Goal: Task Accomplishment & Management: Use online tool/utility

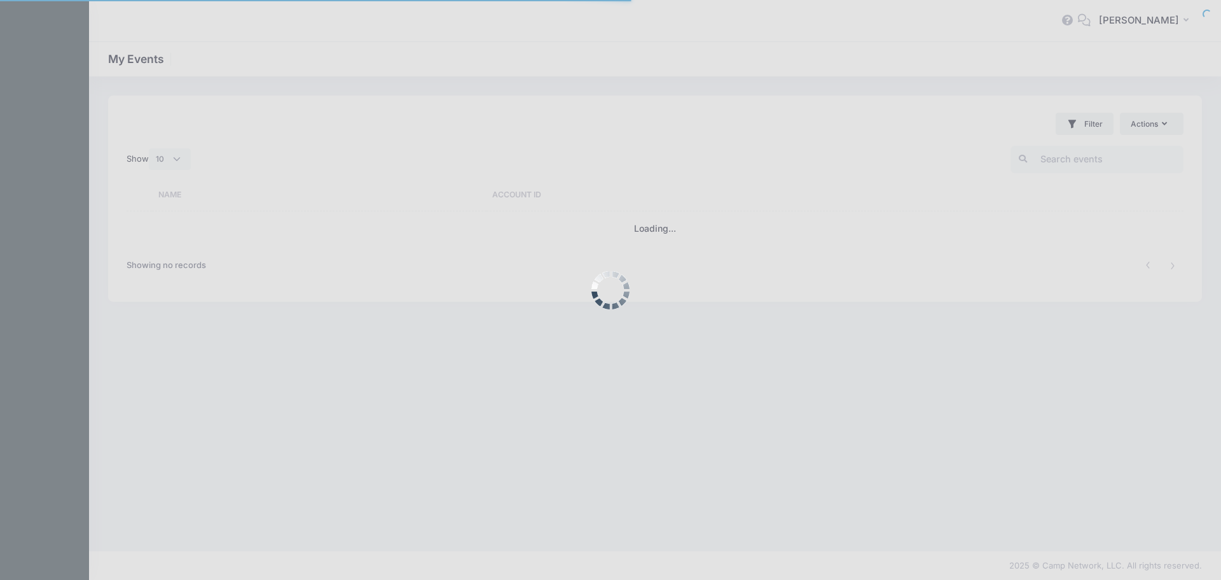
select select "10"
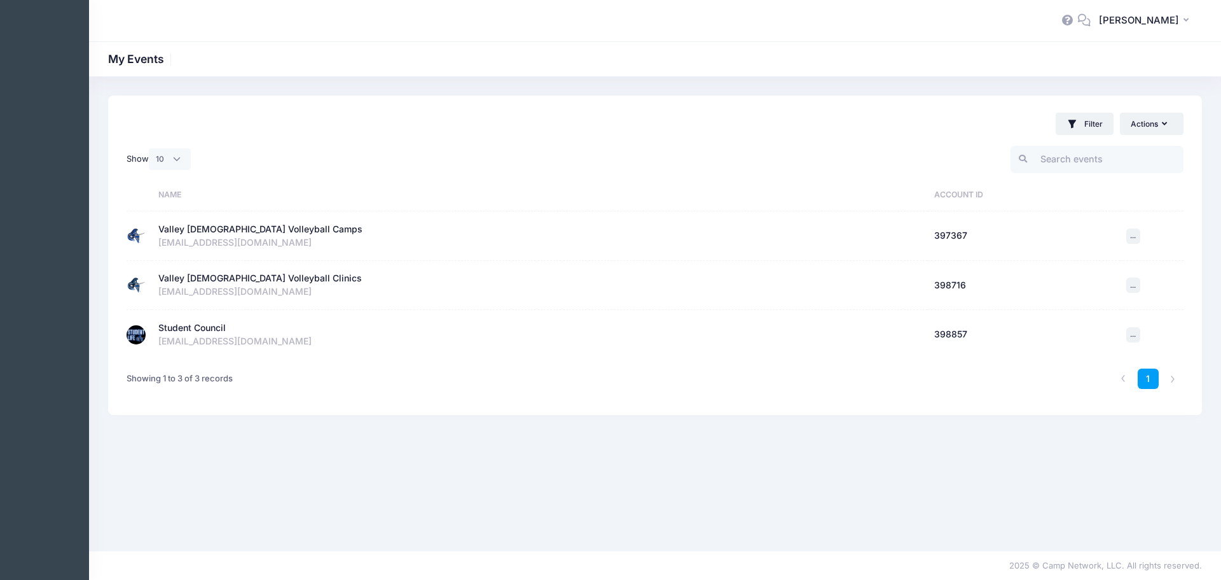
click at [188, 325] on div "Student Council" at bounding box center [191, 327] width 67 height 13
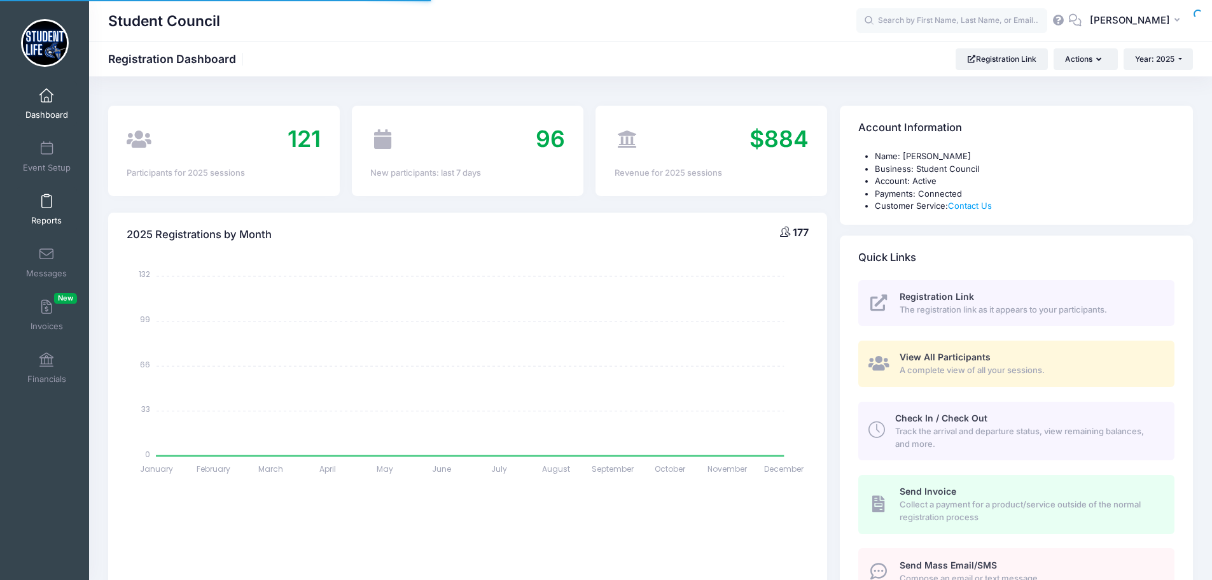
select select
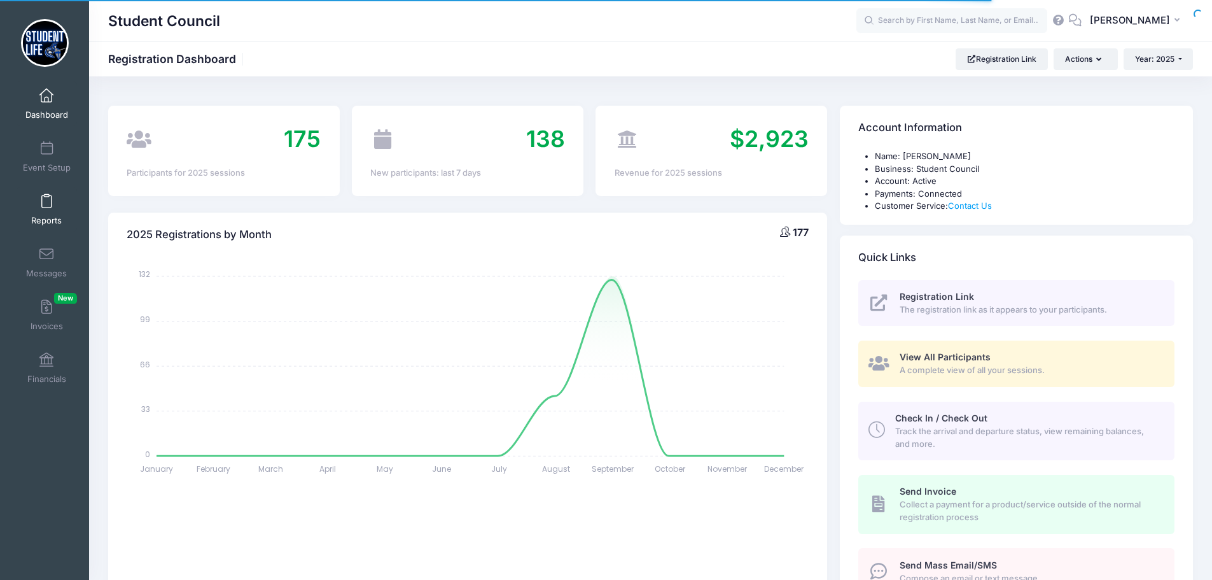
click at [46, 204] on span at bounding box center [46, 202] width 0 height 14
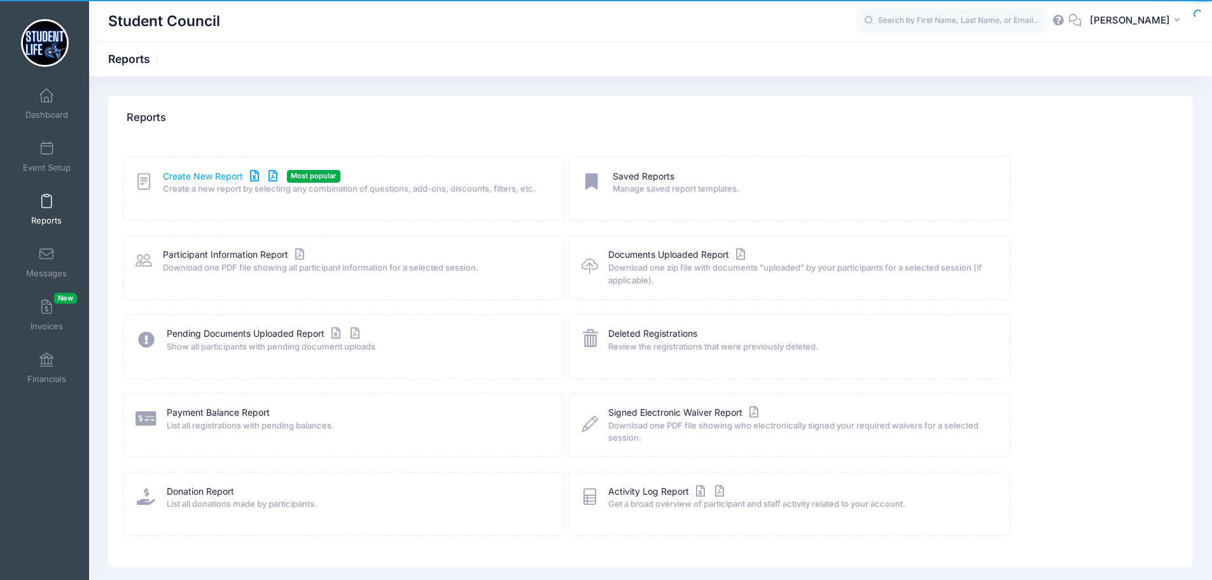
click at [169, 181] on link "Create New Report" at bounding box center [222, 176] width 118 height 13
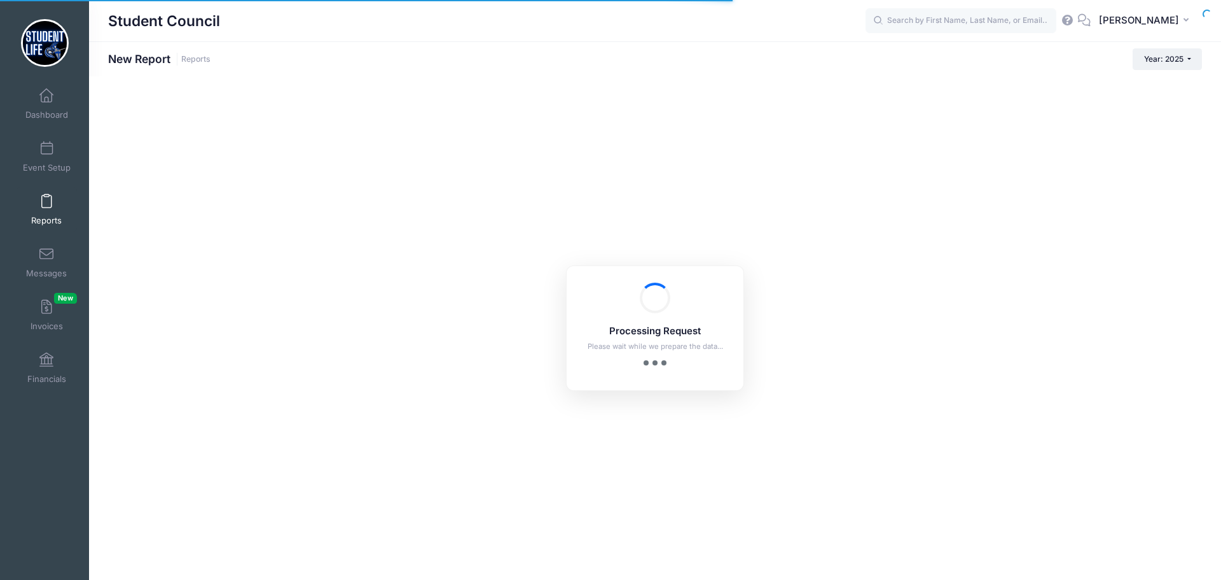
checkbox input "true"
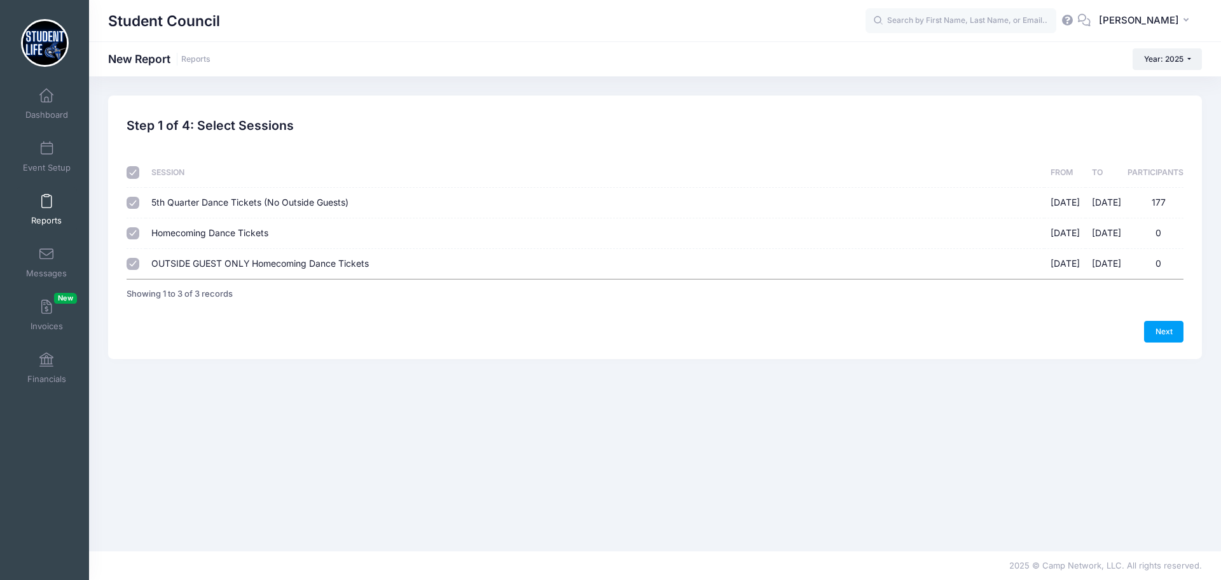
click at [134, 173] on input "checkbox" at bounding box center [133, 172] width 13 height 13
checkbox input "false"
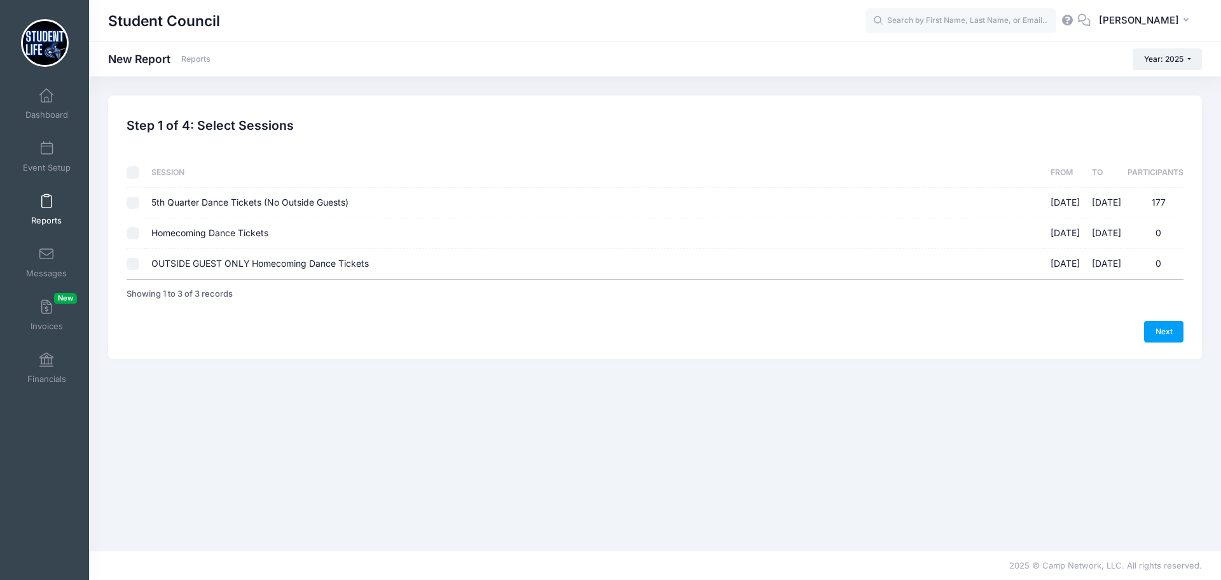
click at [134, 212] on td at bounding box center [136, 203] width 18 height 31
click at [139, 202] on input "5th Quarter Dance Tickets (No Outside Guests) [DATE] - [DATE] 177" at bounding box center [133, 203] width 13 height 13
checkbox input "true"
click at [1157, 330] on link "Next" at bounding box center [1163, 332] width 39 height 22
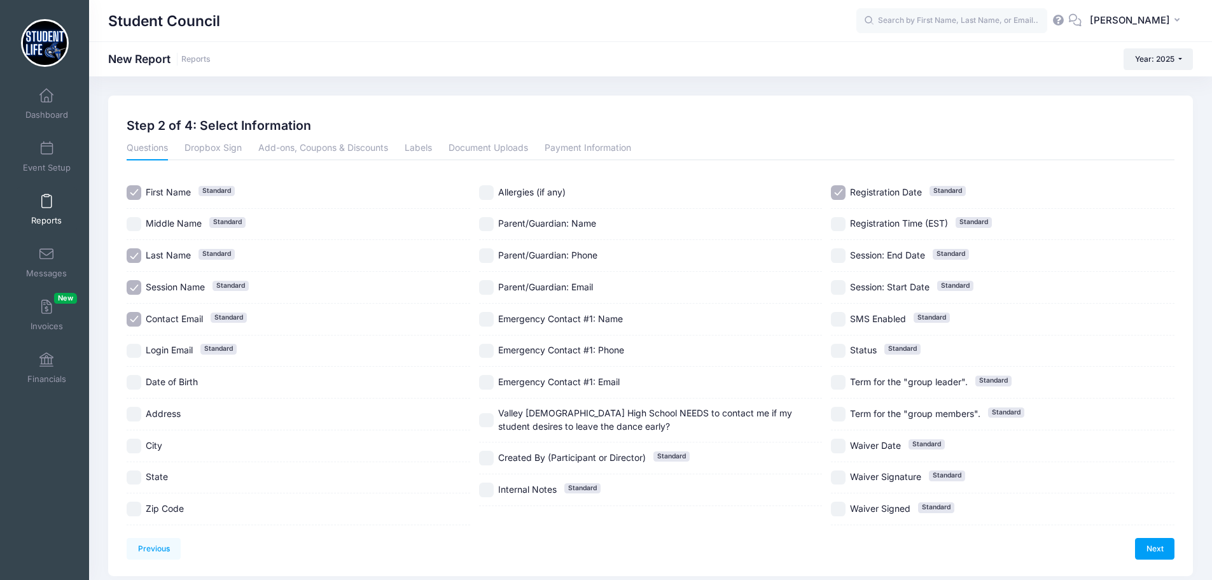
click at [838, 190] on input "Registration Date Standard" at bounding box center [838, 192] width 15 height 15
checkbox input "false"
click at [130, 319] on input "Contact Email Standard" at bounding box center [134, 319] width 15 height 15
checkbox input "false"
click at [130, 284] on input "Session Name Standard" at bounding box center [134, 287] width 15 height 15
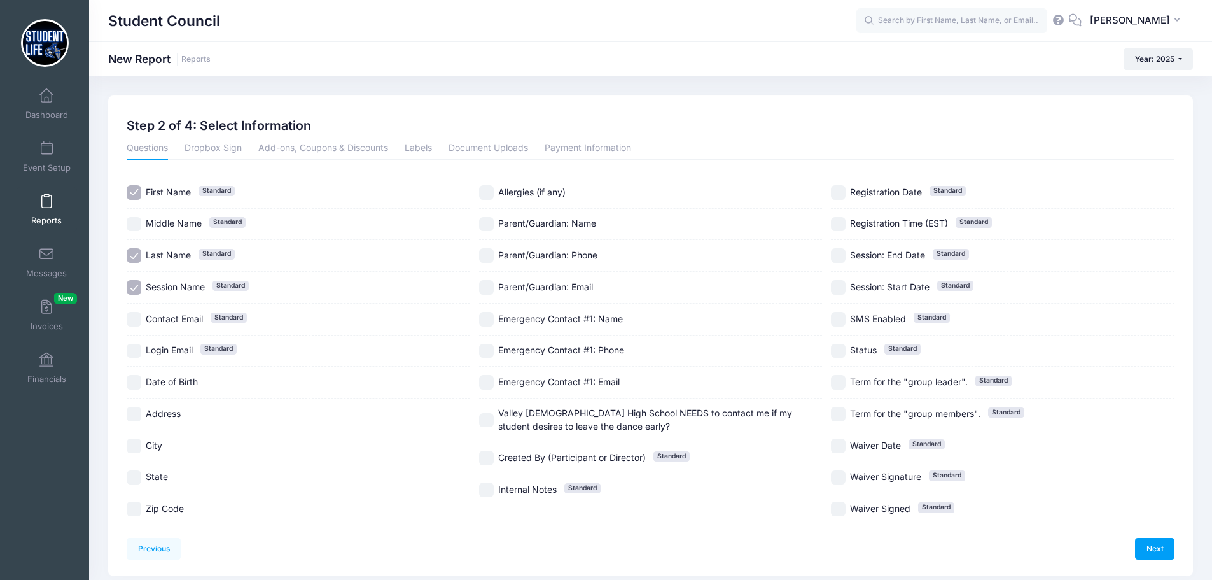
checkbox input "false"
click at [489, 191] on input "Allergies (if any)" at bounding box center [486, 192] width 15 height 15
checkbox input "true"
click at [486, 416] on input "Valley [DEMOGRAPHIC_DATA] High School NEEDS to contact me if my student desires…" at bounding box center [486, 420] width 15 height 15
checkbox input "true"
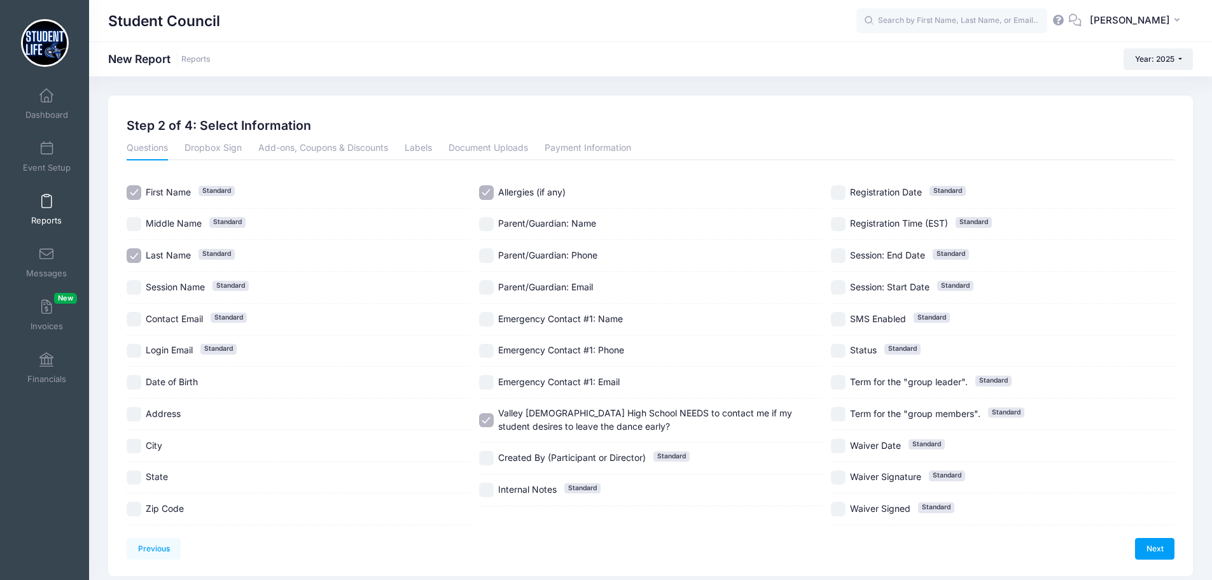
click at [485, 251] on input "Parent/Guardian: Phone" at bounding box center [486, 255] width 15 height 15
checkbox input "true"
click at [1148, 541] on link "Next" at bounding box center [1154, 549] width 39 height 22
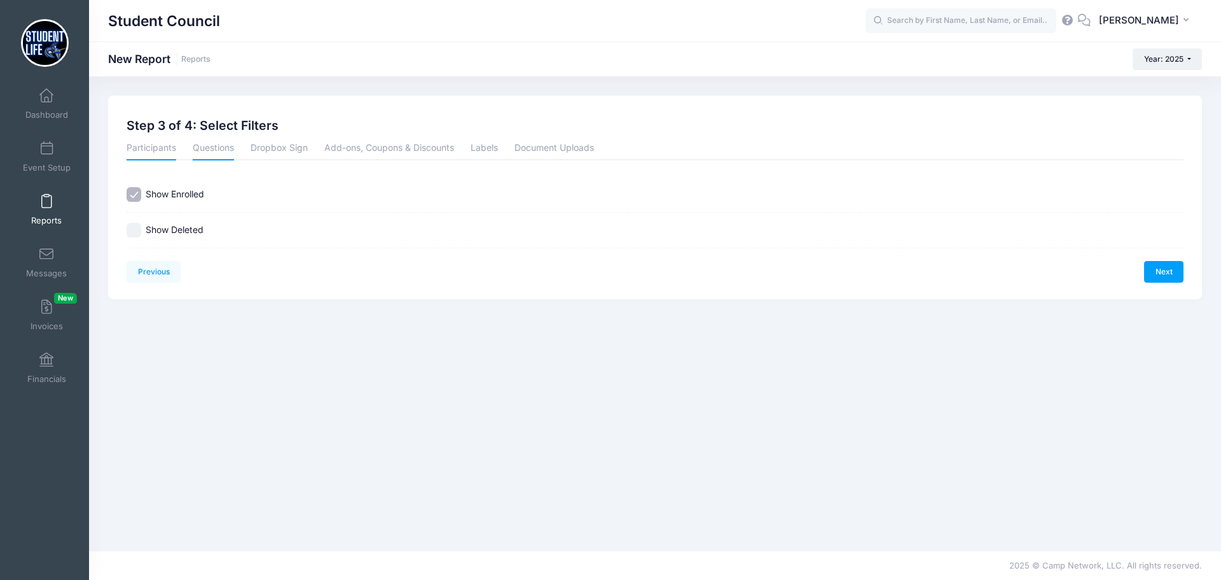
click at [222, 151] on link "Questions" at bounding box center [213, 148] width 41 height 23
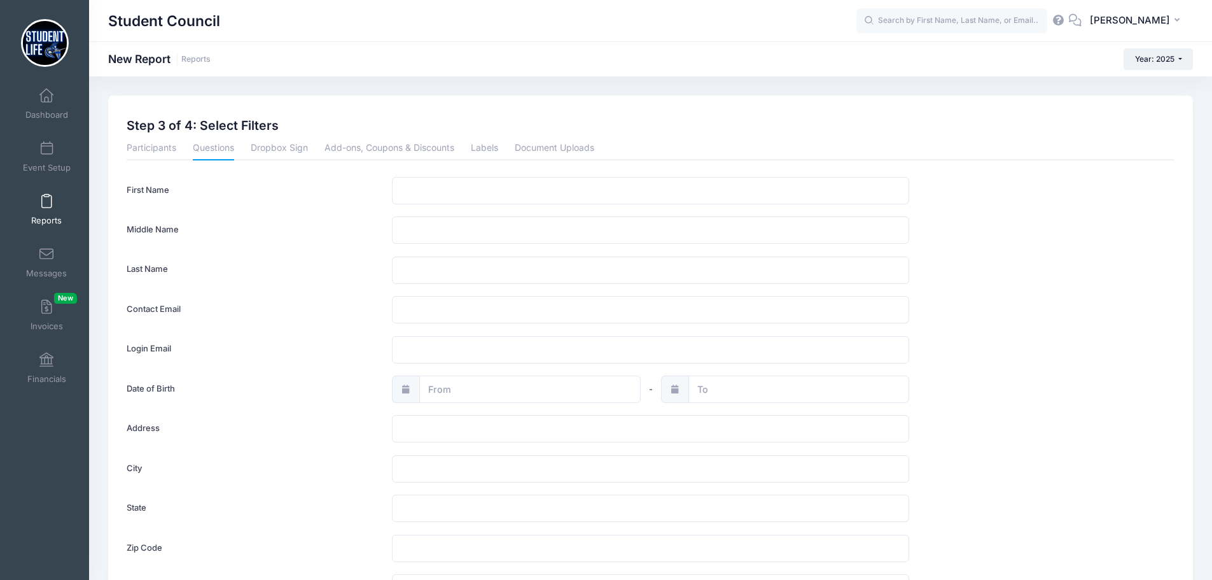
drag, startPoint x: 265, startPoint y: 149, endPoint x: 314, endPoint y: 148, distance: 48.4
click at [267, 149] on link "Dropbox Sign" at bounding box center [279, 148] width 57 height 23
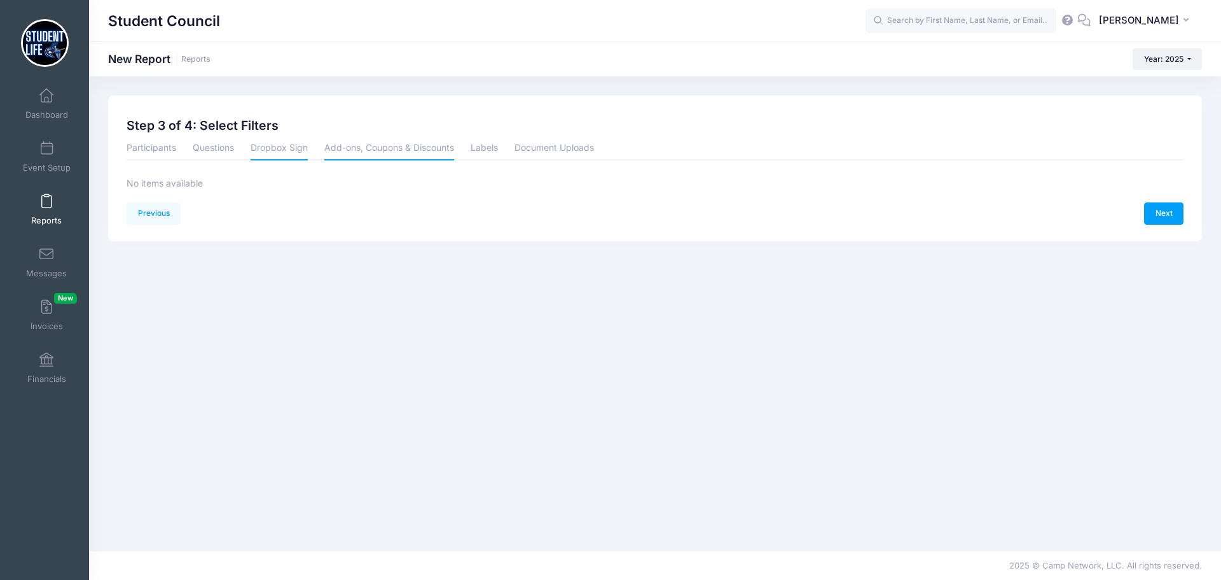
click at [396, 150] on link "Add-ons, Coupons & Discounts" at bounding box center [389, 148] width 130 height 23
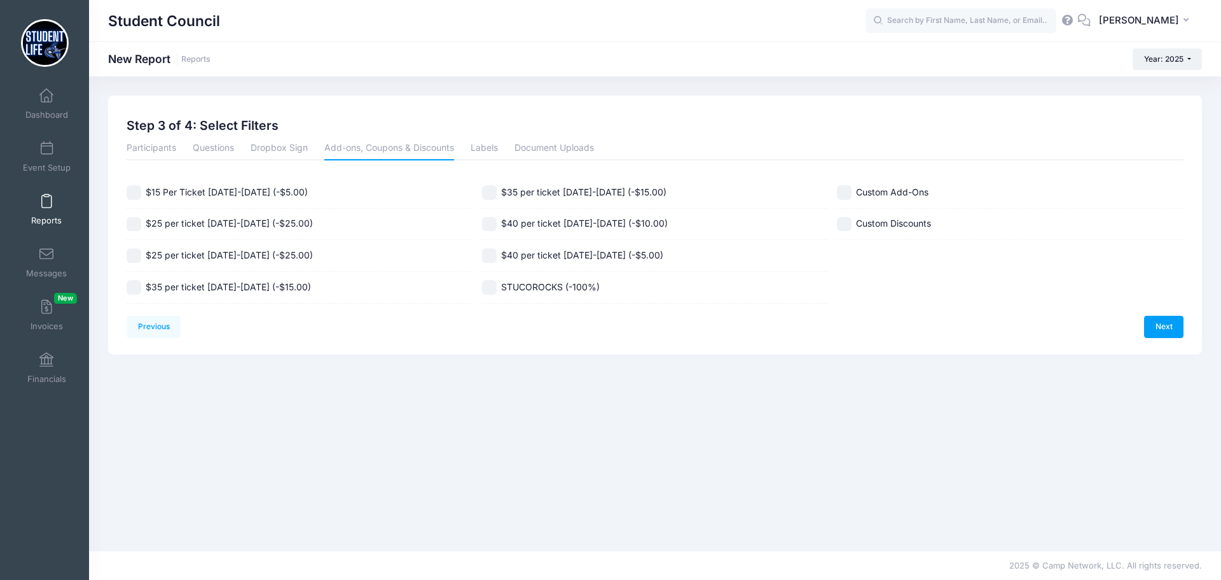
drag, startPoint x: 498, startPoint y: 148, endPoint x: 511, endPoint y: 148, distance: 13.4
click at [498, 148] on link "Labels" at bounding box center [484, 148] width 27 height 23
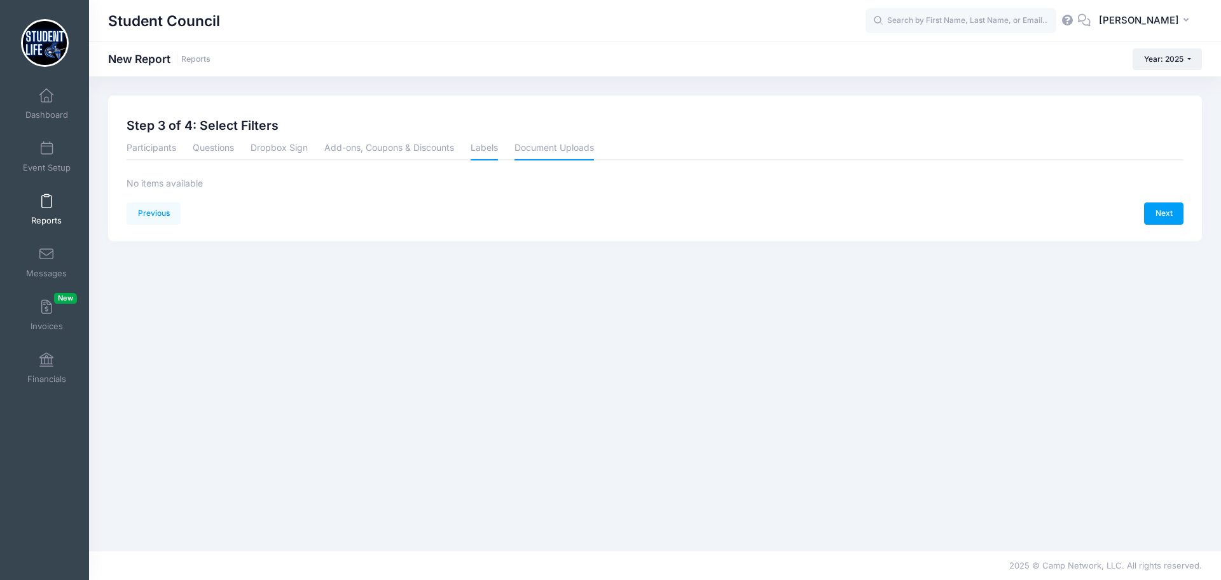
click at [537, 146] on link "Document Uploads" at bounding box center [555, 148] width 80 height 23
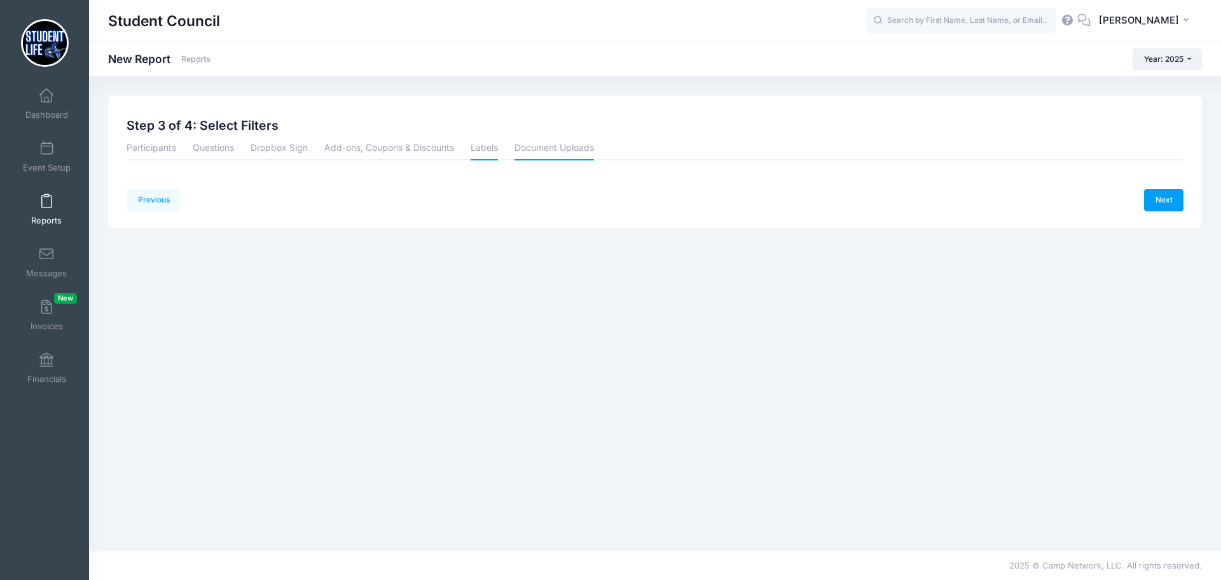
click at [494, 155] on link "Labels" at bounding box center [484, 148] width 27 height 23
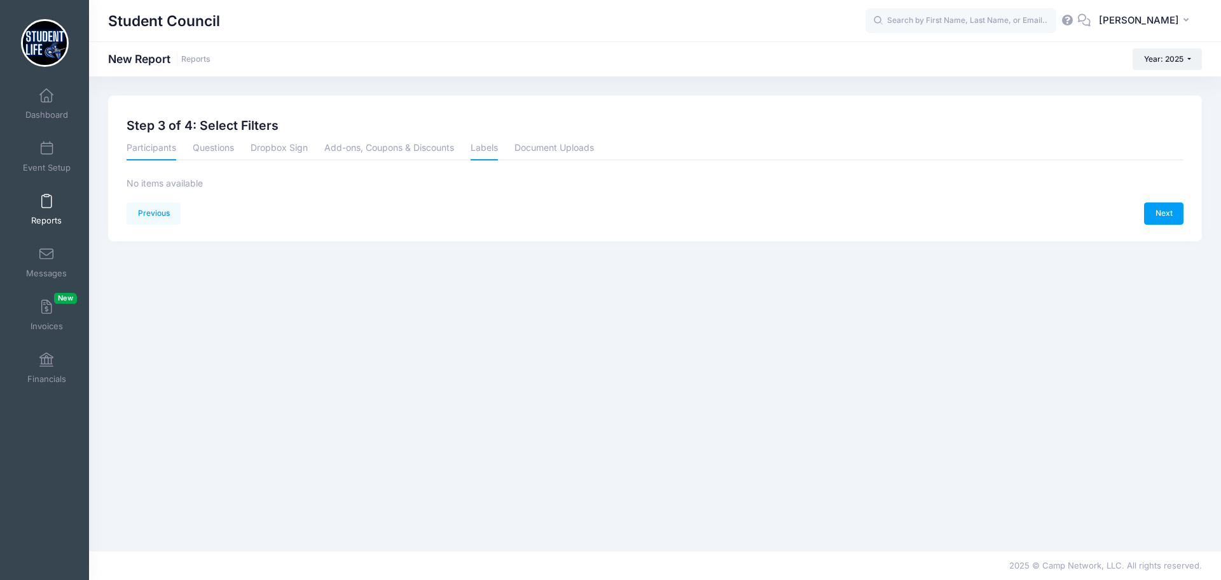
click at [151, 152] on link "Participants" at bounding box center [152, 148] width 50 height 23
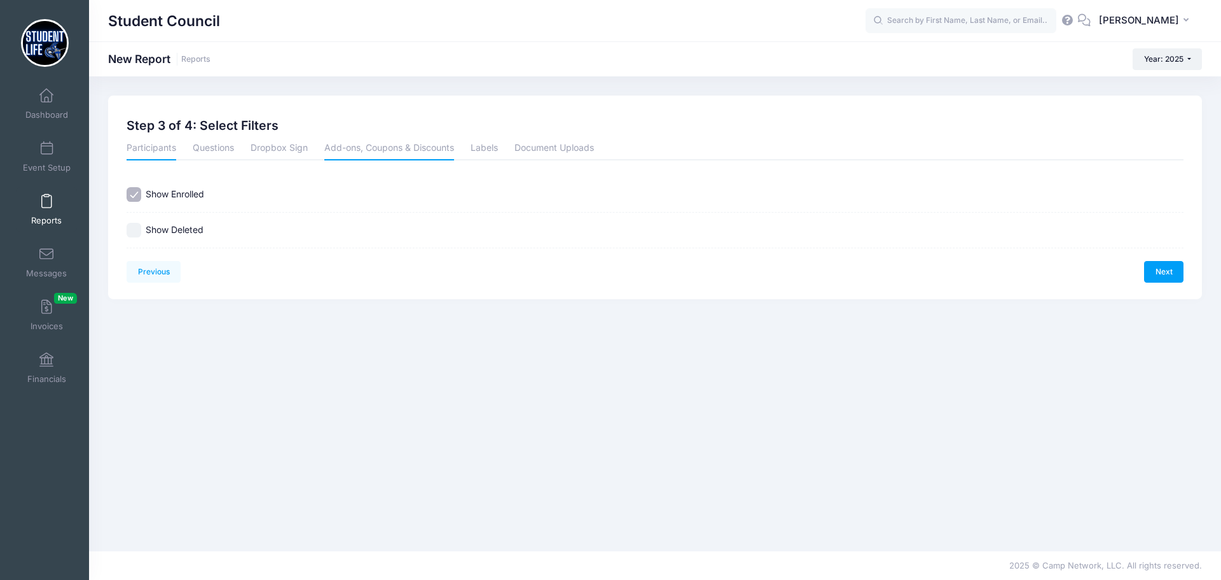
click at [443, 146] on link "Add-ons, Coupons & Discounts" at bounding box center [389, 148] width 130 height 23
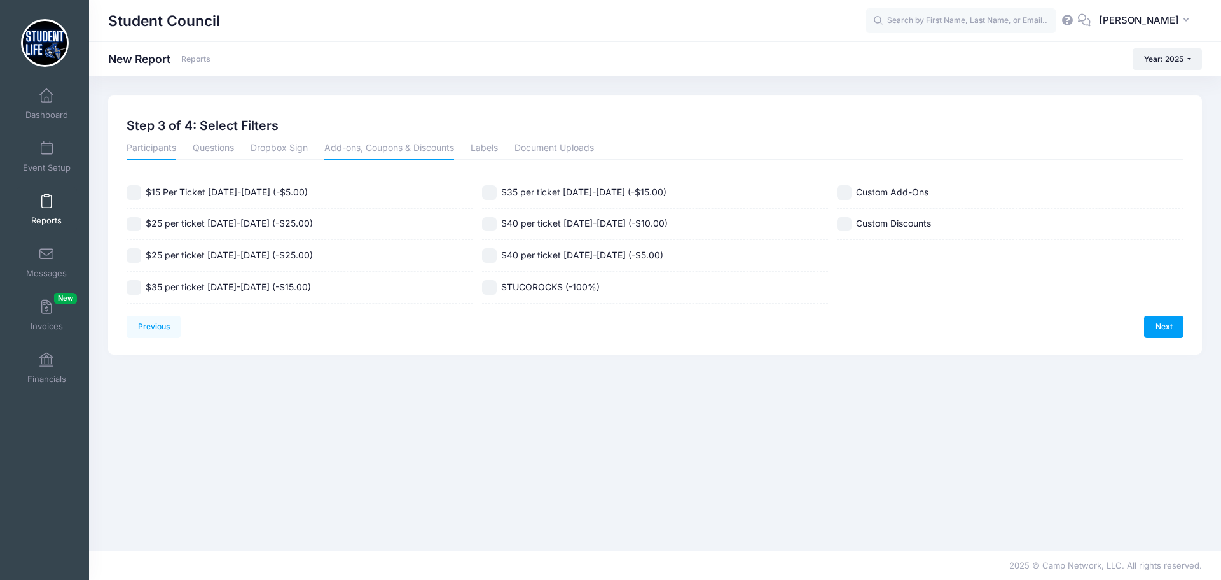
click at [135, 148] on link "Participants" at bounding box center [152, 148] width 50 height 23
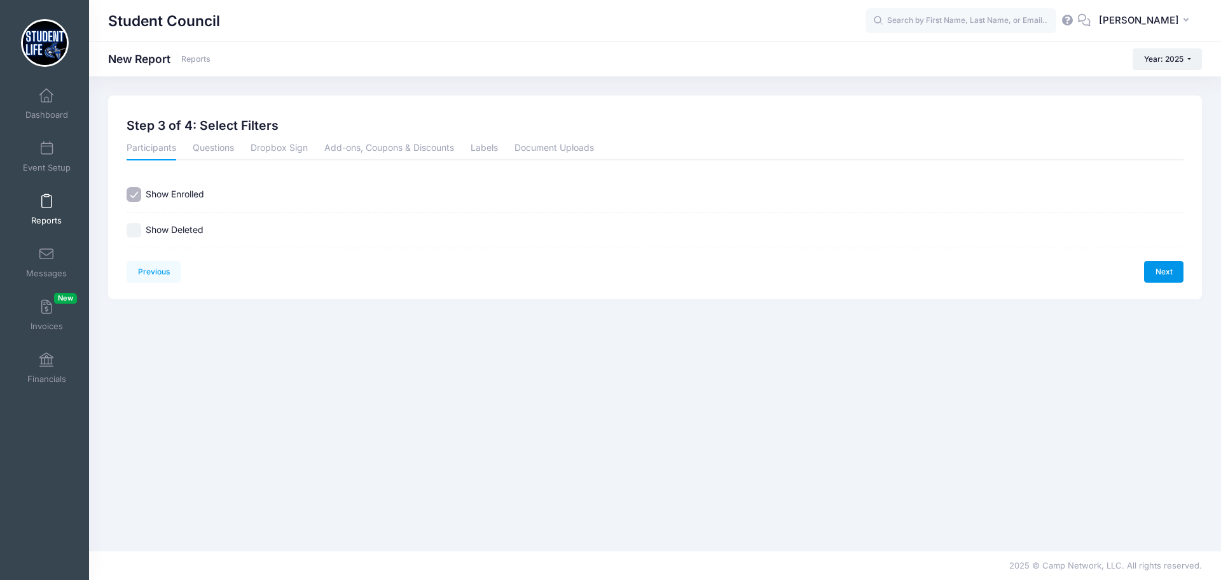
click at [1164, 270] on link "Next" at bounding box center [1163, 272] width 39 height 22
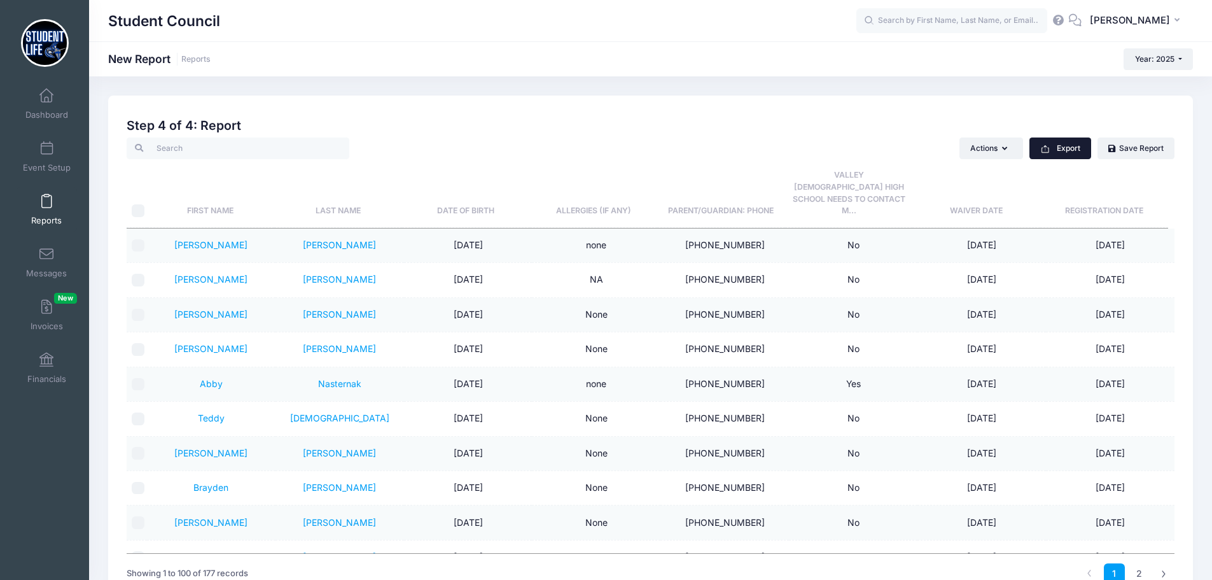
click at [1040, 146] on icon "button" at bounding box center [1045, 149] width 10 height 10
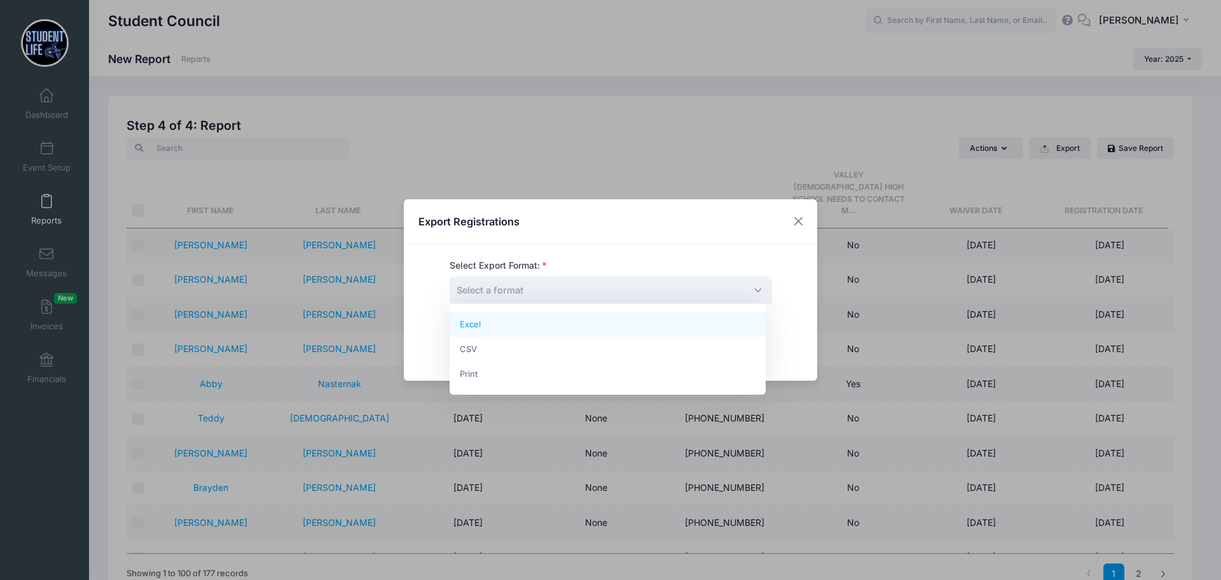
click at [541, 286] on span "Select a format" at bounding box center [611, 289] width 323 height 27
select select "excel"
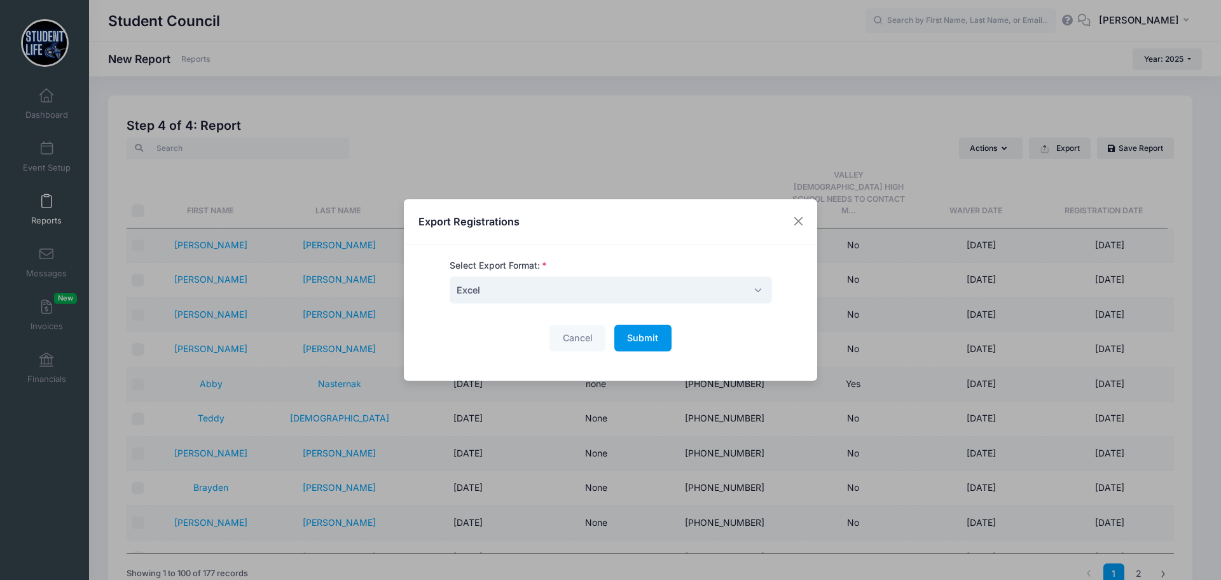
click at [652, 342] on span "Submit" at bounding box center [642, 337] width 31 height 11
